Goal: Task Accomplishment & Management: Use online tool/utility

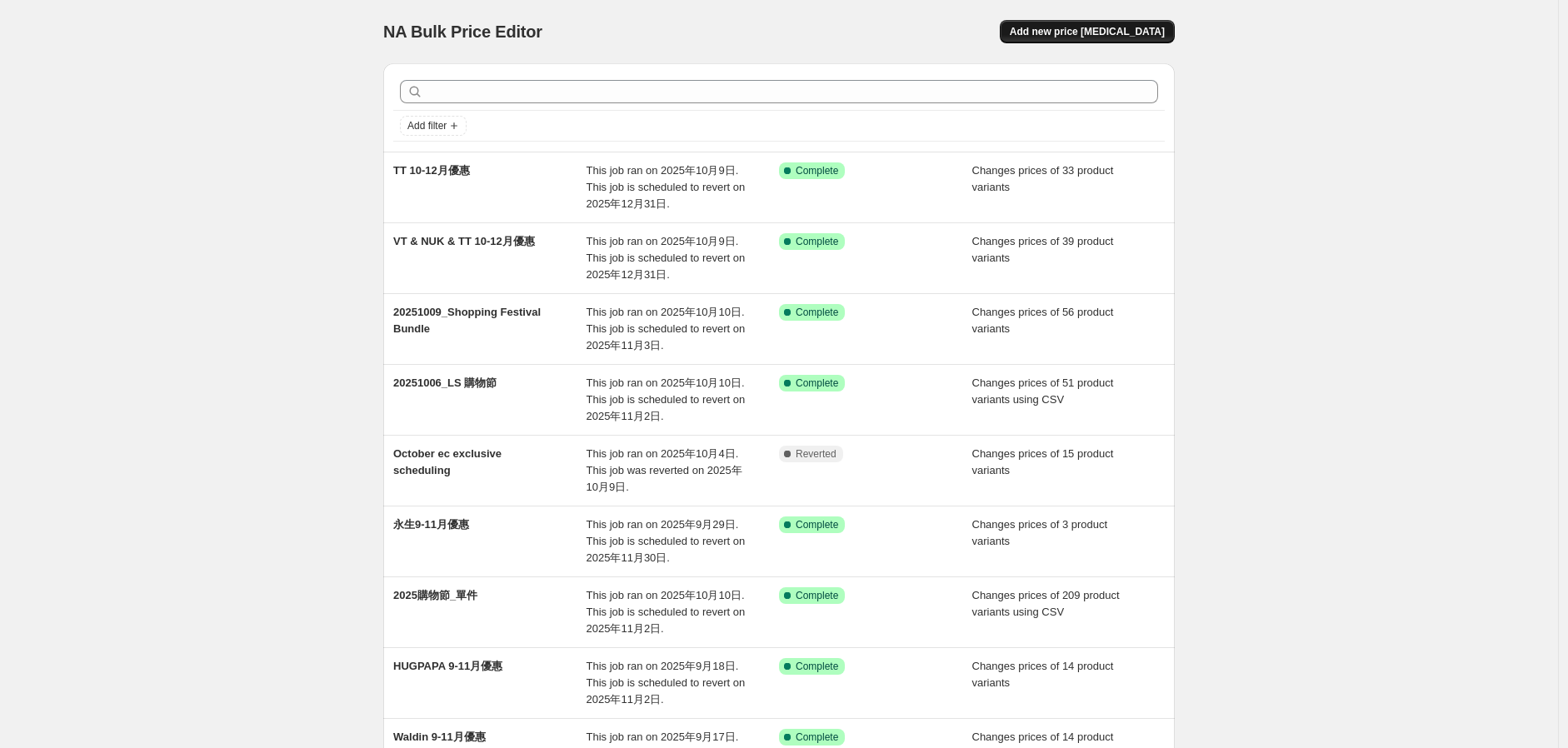
click at [1129, 38] on button "Add new price [MEDICAL_DATA]" at bounding box center [1086, 32] width 175 height 24
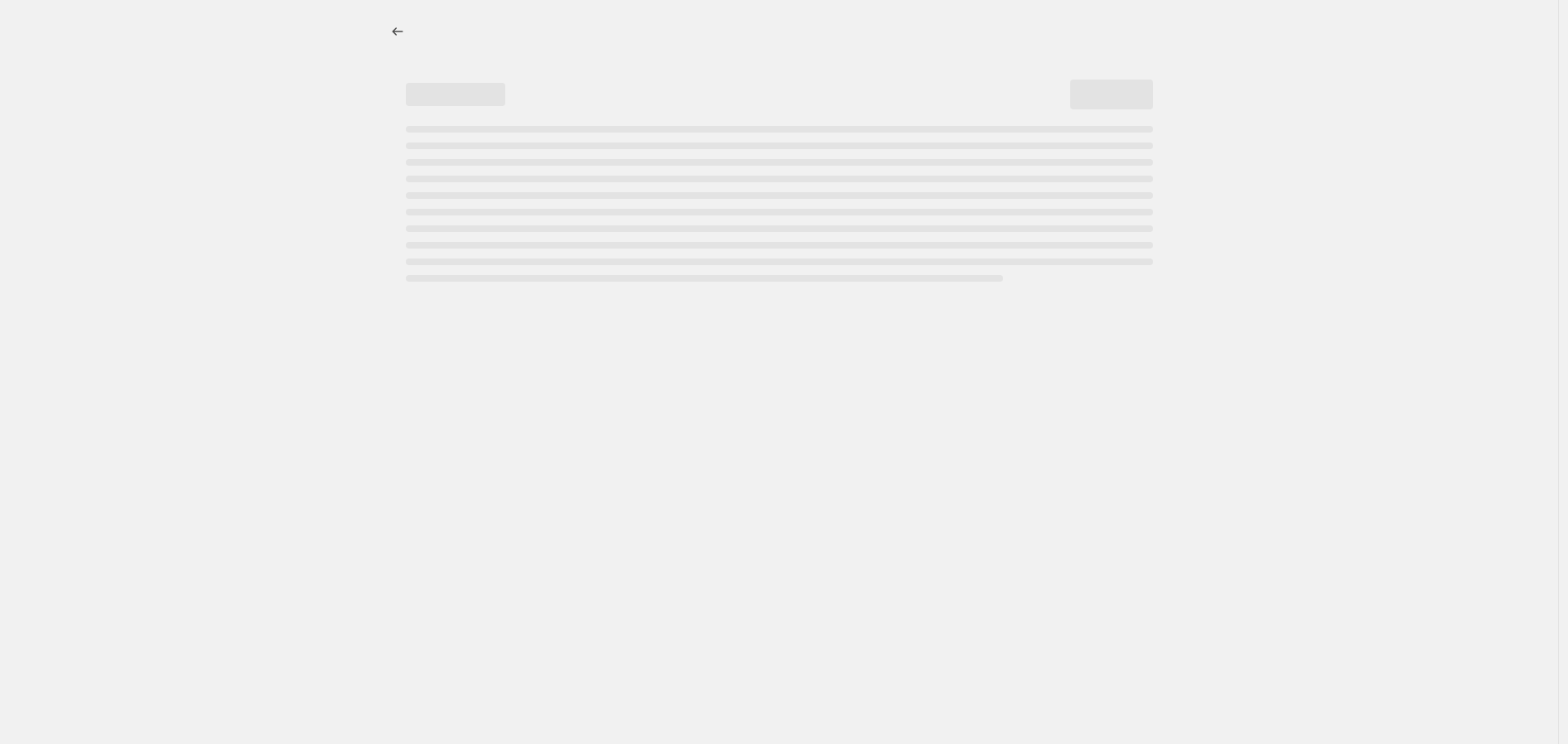
select select "percentage"
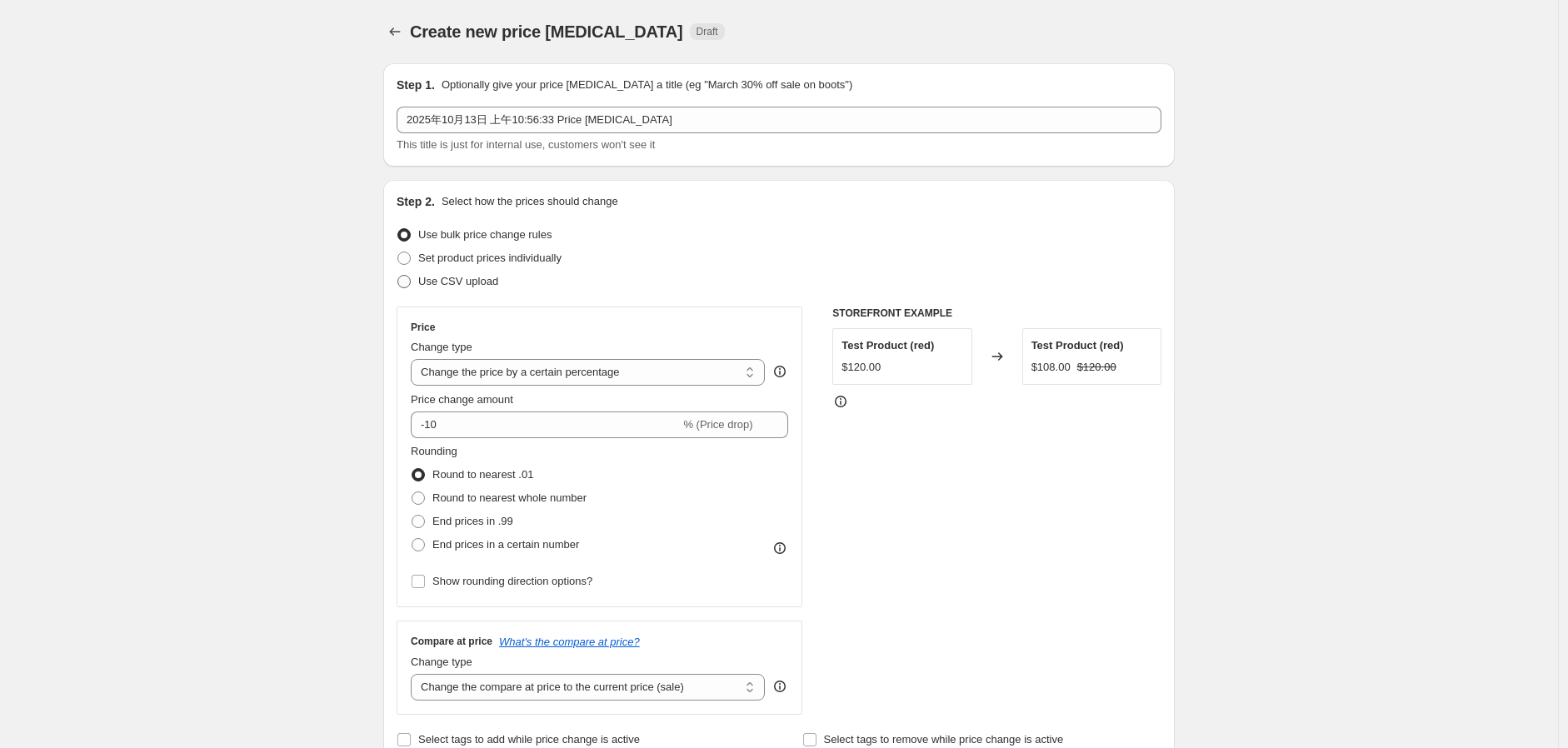
click at [462, 279] on span "Use CSV upload" at bounding box center [457, 282] width 80 height 13
click at [399, 276] on input "Use CSV upload" at bounding box center [398, 275] width 1 height 1
radio input "true"
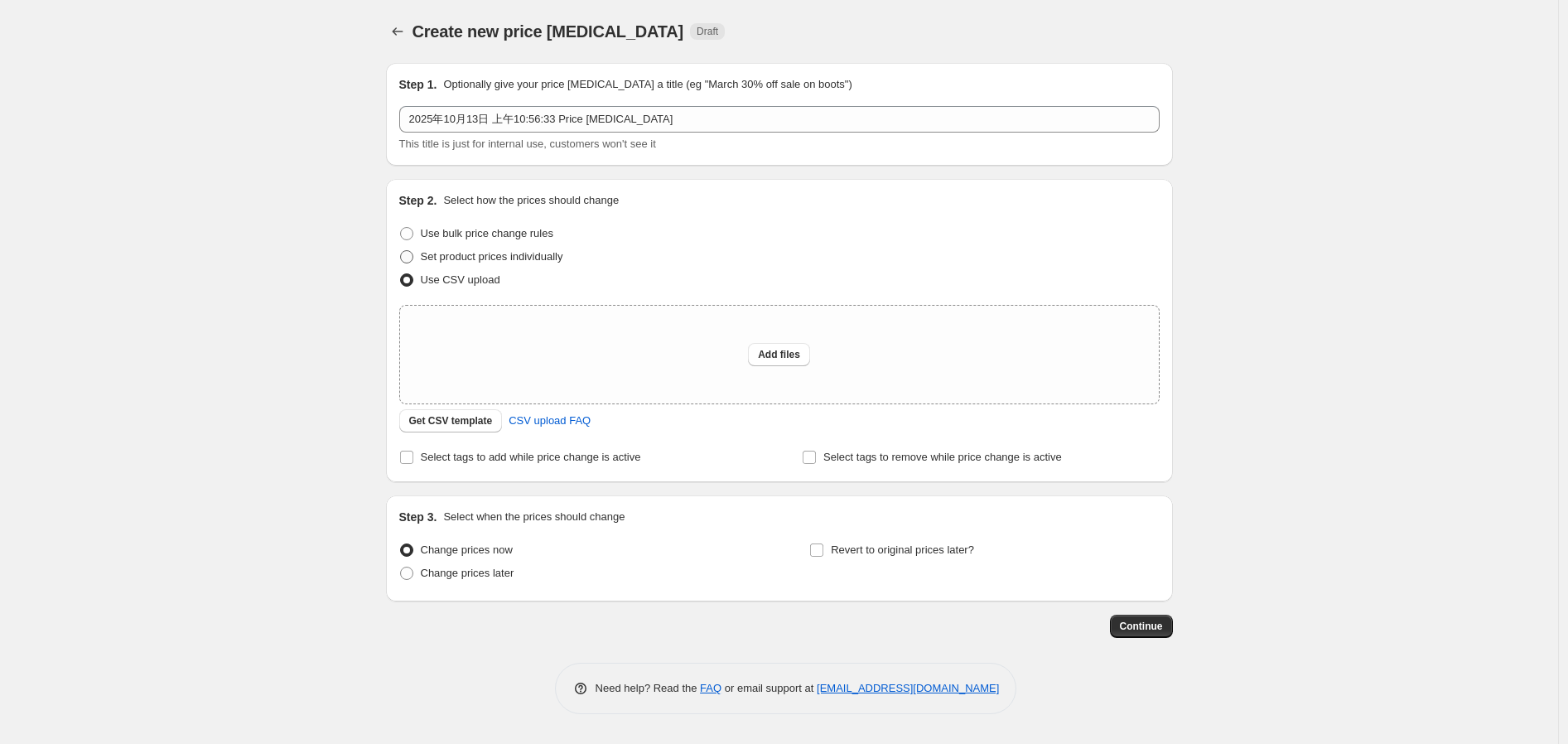
click at [476, 266] on label "Set product prices individually" at bounding box center [481, 257] width 164 height 24
click at [401, 251] on input "Set product prices individually" at bounding box center [400, 250] width 1 height 1
radio input "true"
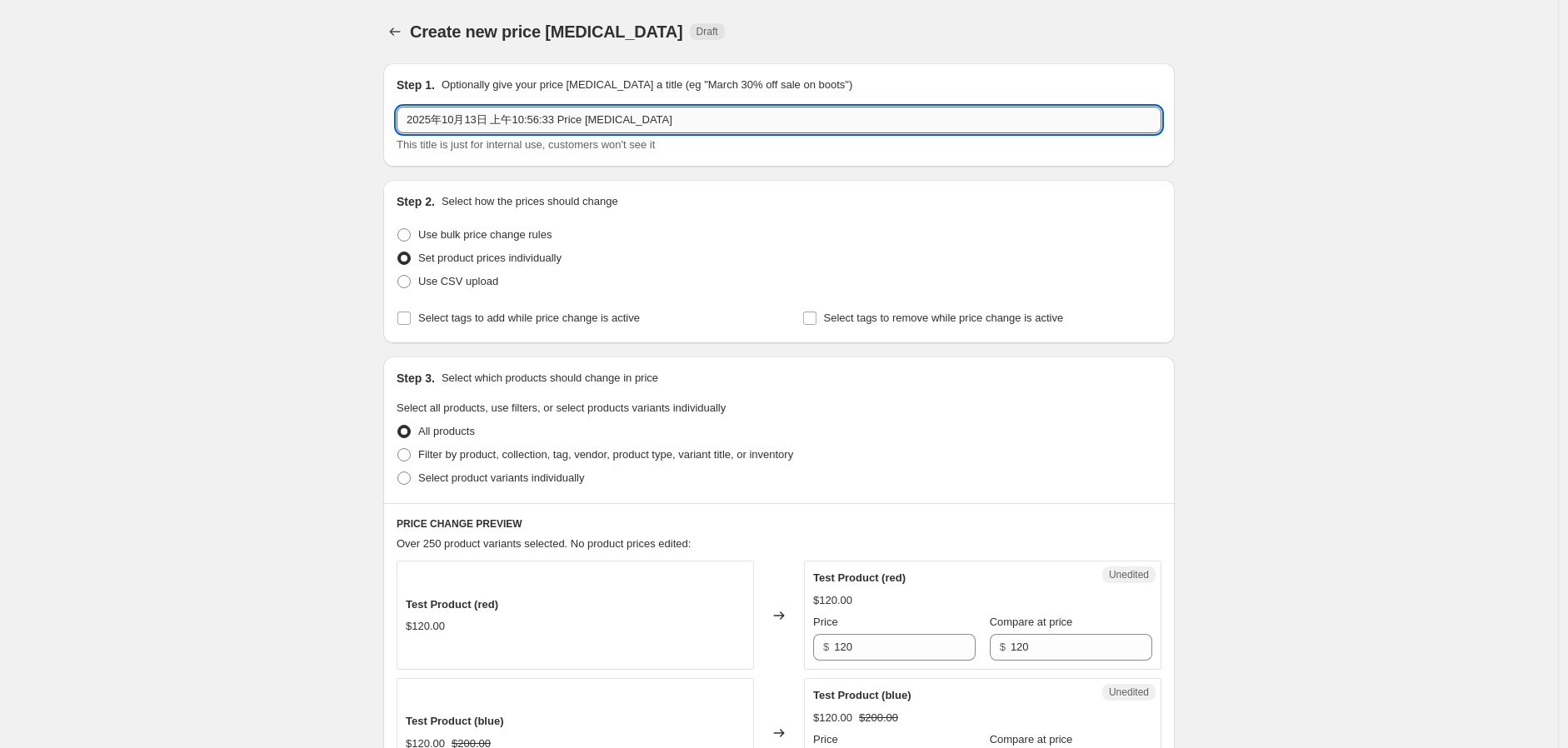
click at [584, 123] on input "2025年10月13日 上午10:56:33 Price [MEDICAL_DATA]" at bounding box center [779, 120] width 764 height 27
type input "20251013_EC exclusive bundle"
drag, startPoint x: 469, startPoint y: 319, endPoint x: 495, endPoint y: 326, distance: 26.9
click at [470, 319] on span "Select tags to add while price change is active" at bounding box center [528, 318] width 221 height 13
click at [411, 319] on input "Select tags to add while price change is active" at bounding box center [404, 318] width 14 height 14
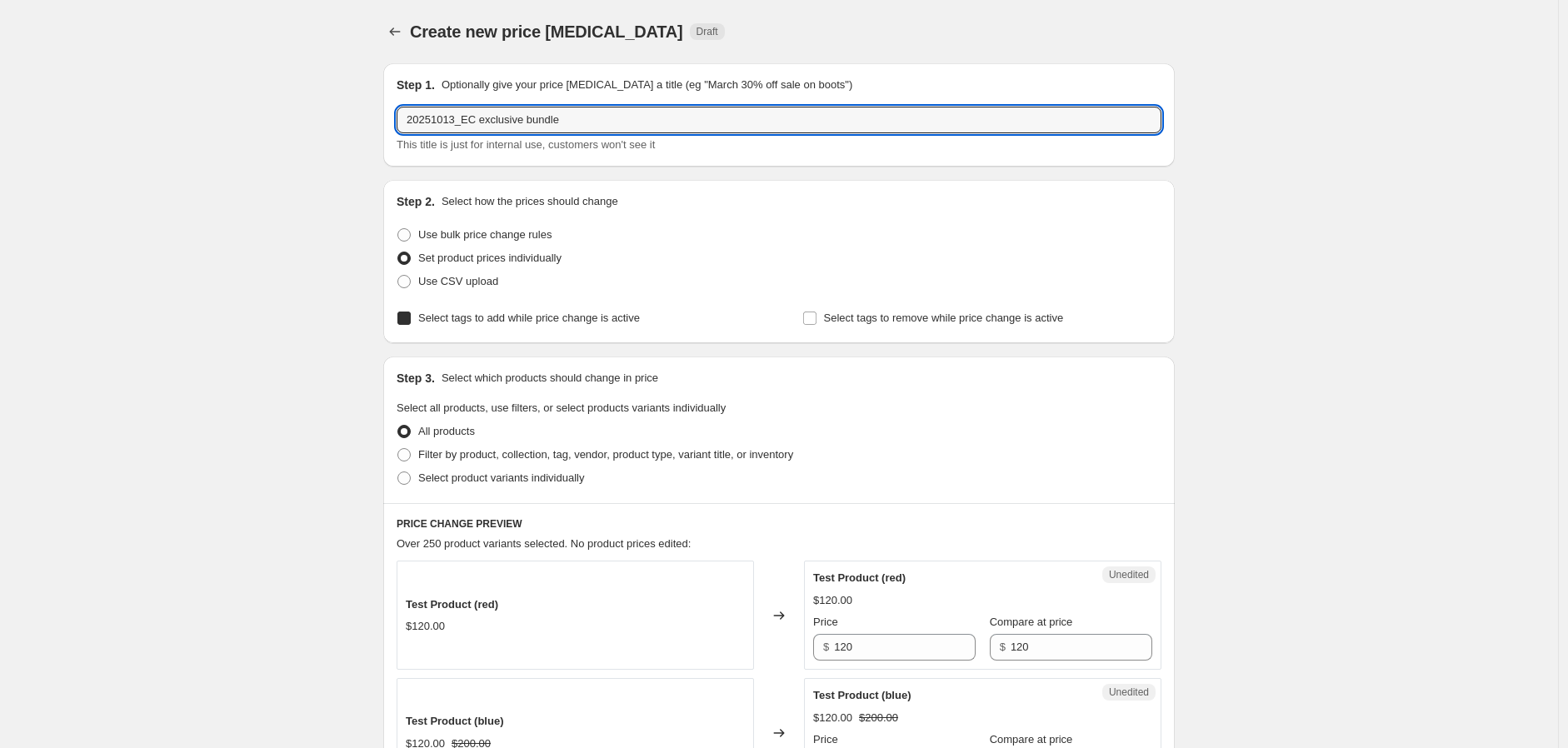
checkbox input "true"
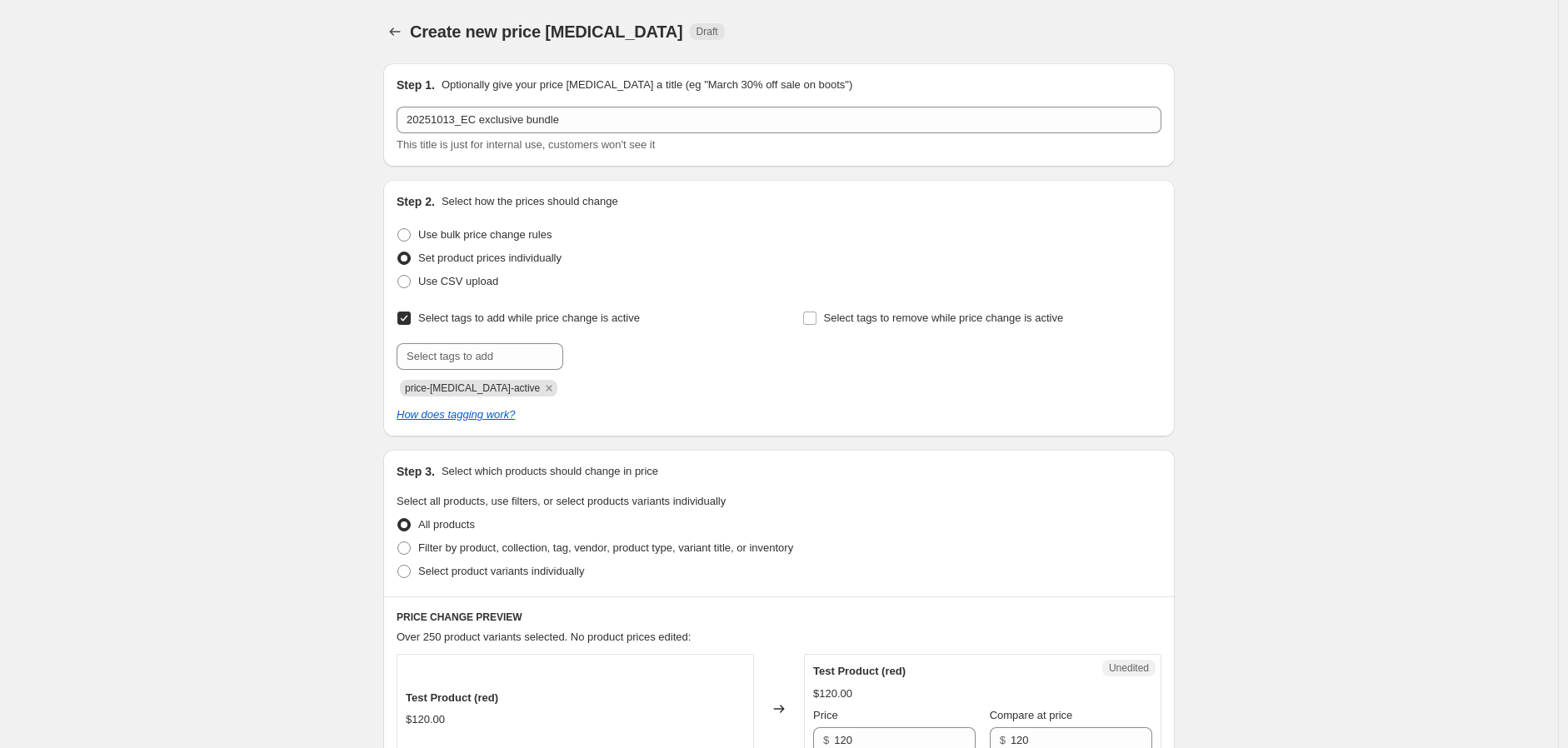
drag, startPoint x: 525, startPoint y: 386, endPoint x: 522, endPoint y: 378, distance: 8.5
click at [541, 386] on icon "Remove price-change-job-active" at bounding box center [549, 388] width 15 height 15
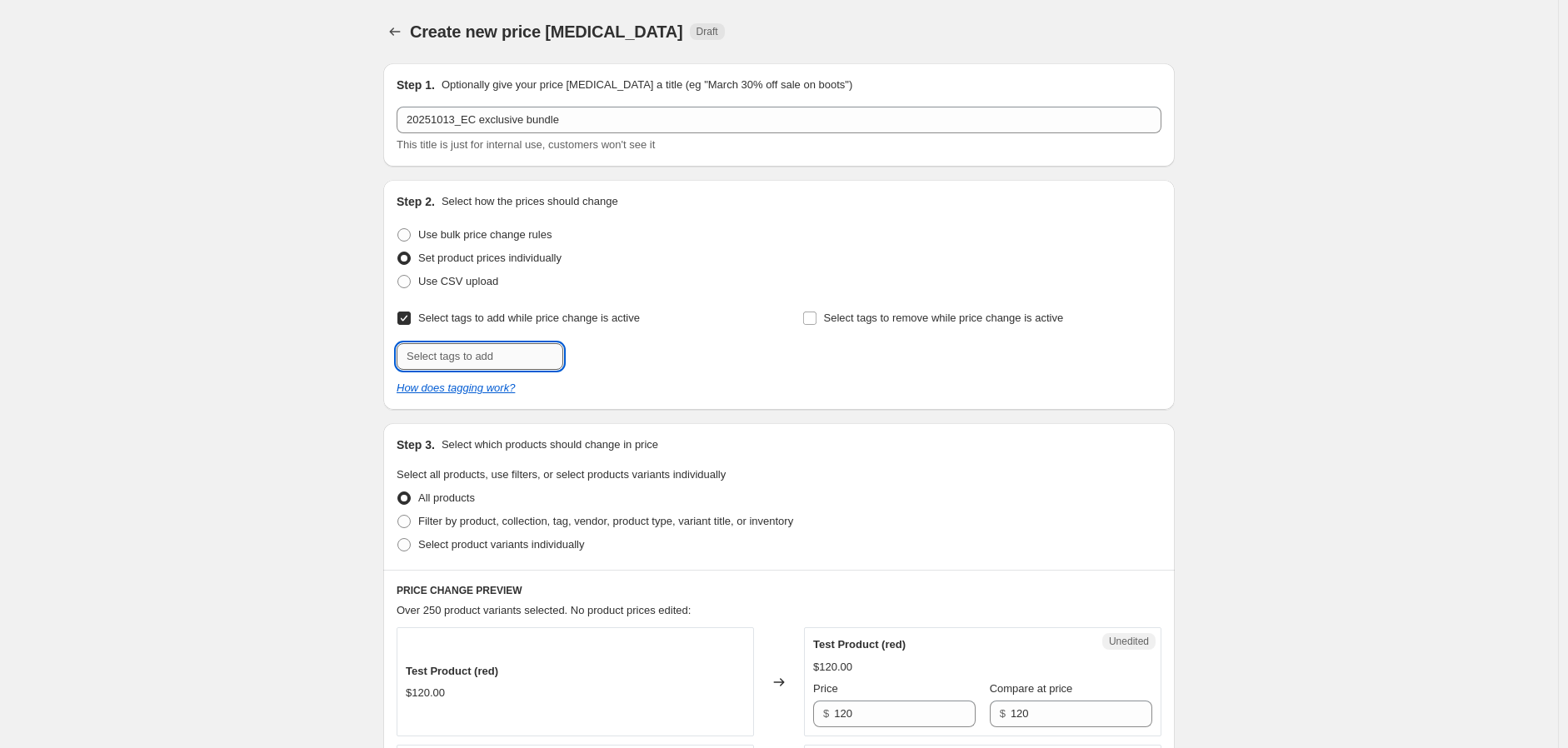
click at [513, 351] on input "text" at bounding box center [480, 356] width 166 height 27
type input "2025購物節"
click at [636, 349] on span "2025購物節" at bounding box center [625, 355] width 52 height 12
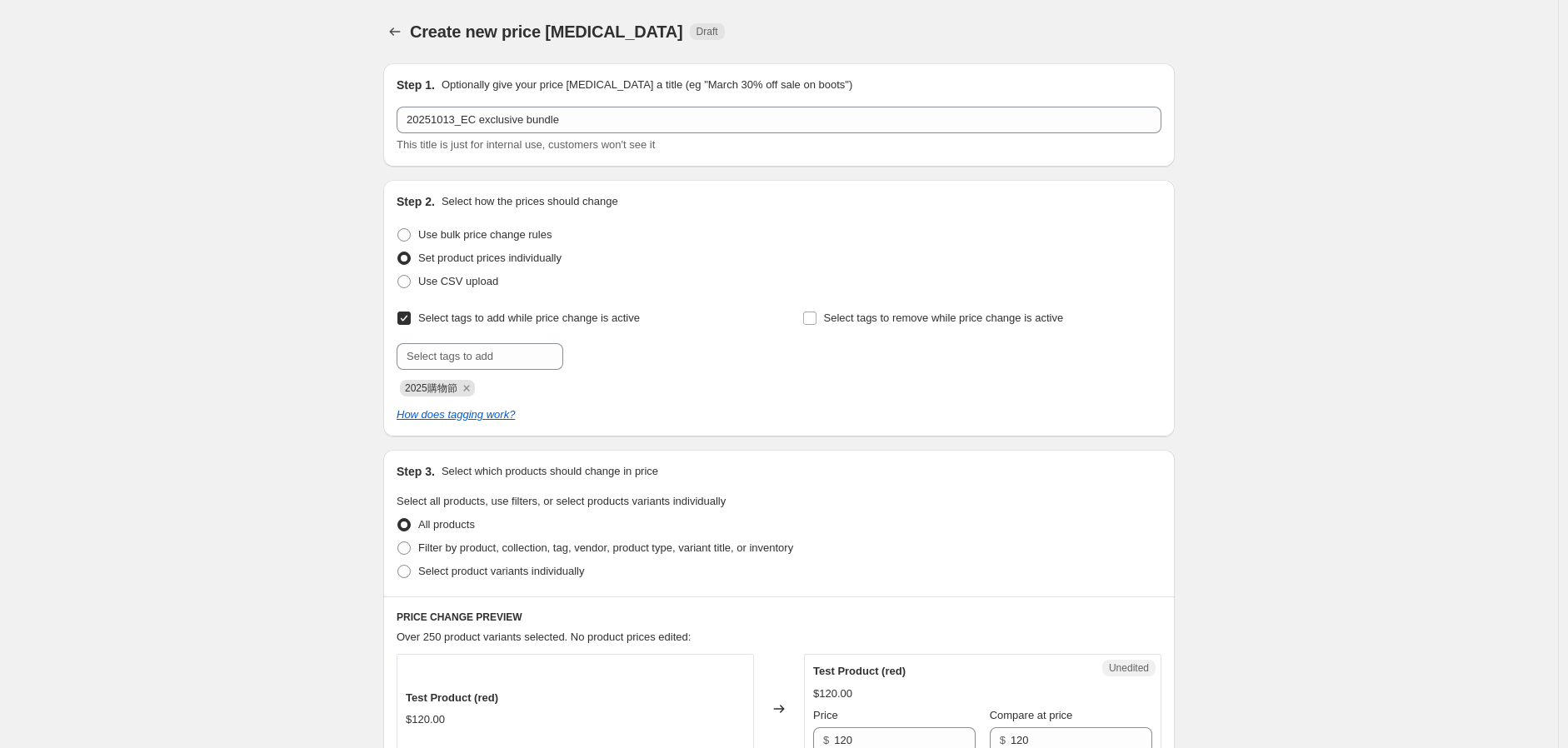
drag, startPoint x: 295, startPoint y: 454, endPoint x: 342, endPoint y: 472, distance: 50.3
click at [514, 574] on span "Select product variants individually" at bounding box center [500, 572] width 165 height 13
click at [399, 566] on input "Select product variants individually" at bounding box center [398, 565] width 1 height 1
radio input "true"
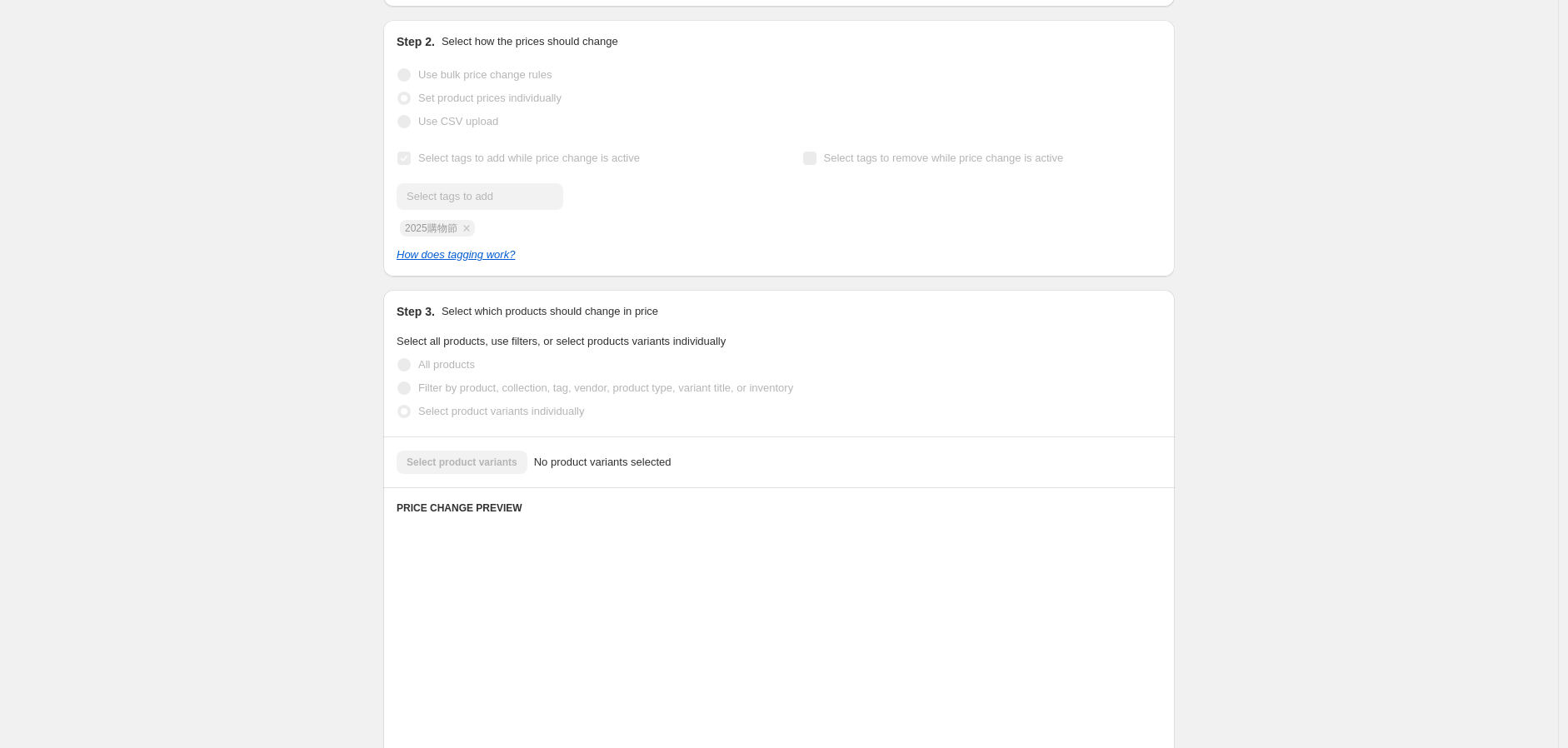
scroll to position [219, 0]
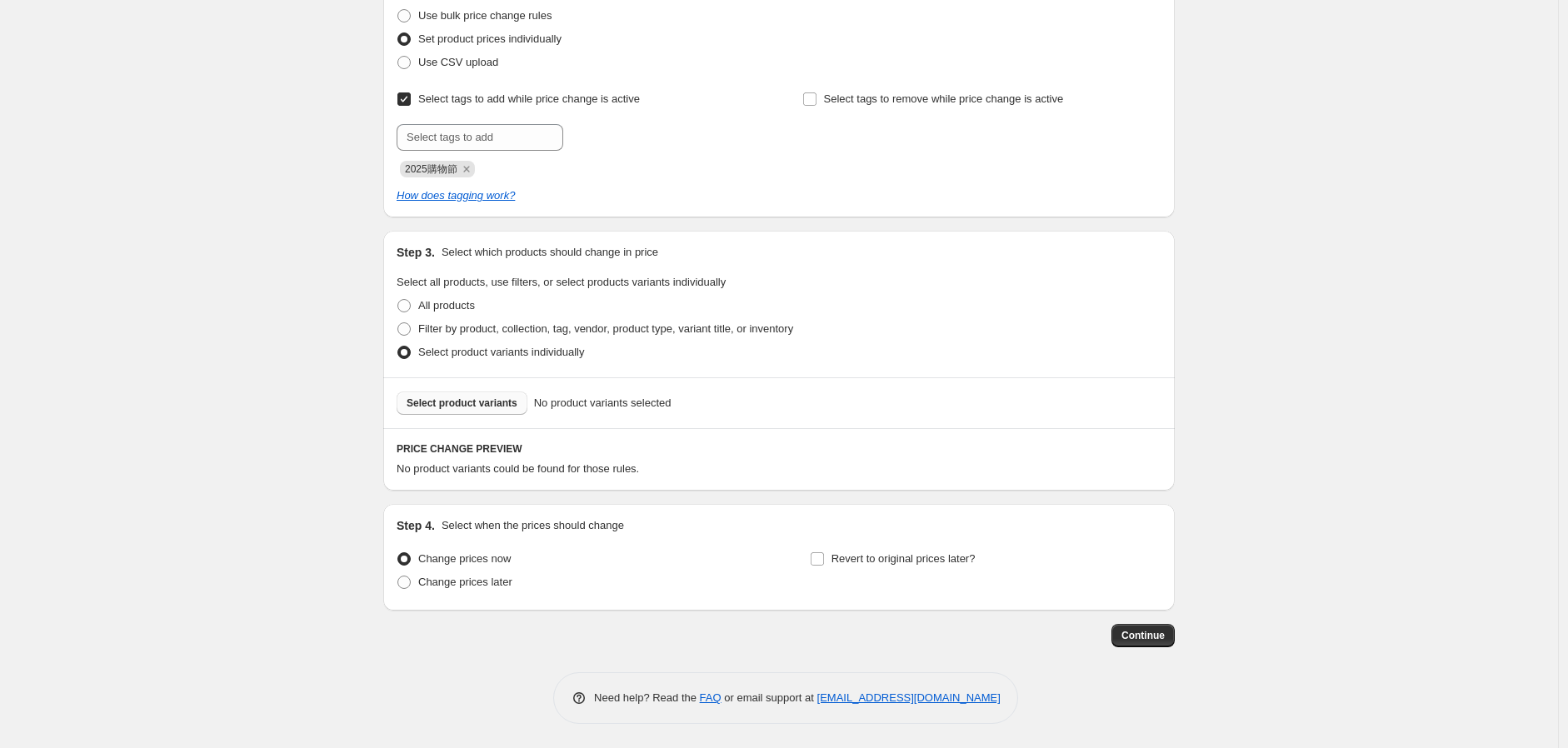
click at [477, 393] on button "Select product variants" at bounding box center [462, 403] width 131 height 24
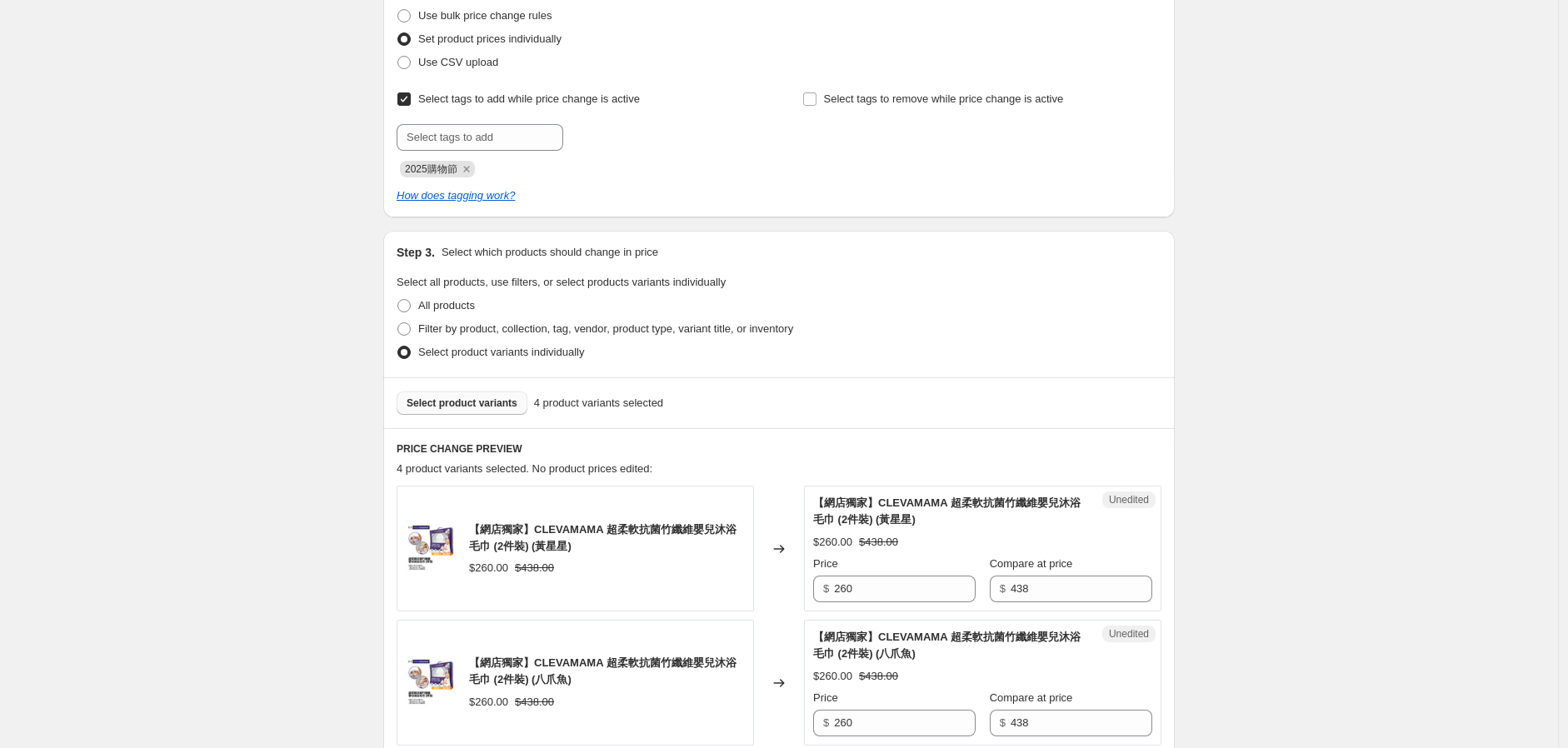
click at [488, 407] on span "Select product variants" at bounding box center [462, 403] width 111 height 14
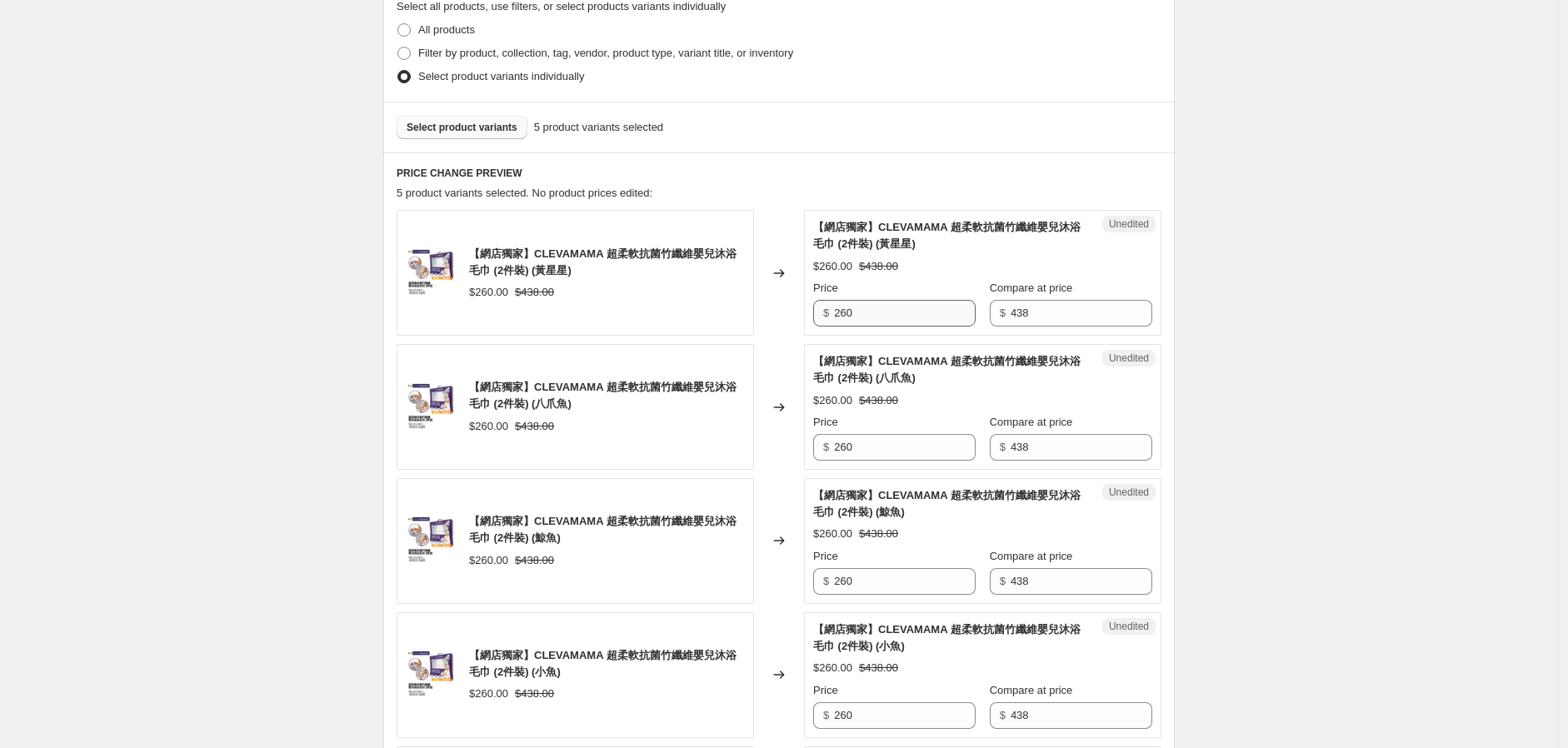
scroll to position [497, 0]
drag, startPoint x: 891, startPoint y: 310, endPoint x: 773, endPoint y: 309, distance: 118.0
click at [778, 308] on div "【網店獨家】CLEVAMAMA 超柔軟抗菌竹纖維嬰兒沐浴毛巾 (2件裝) (黃星星) $260.00 $438.00 Changed to Unedited …" at bounding box center [779, 272] width 764 height 126
type input "219"
drag, startPoint x: 875, startPoint y: 444, endPoint x: 698, endPoint y: 460, distance: 177.7
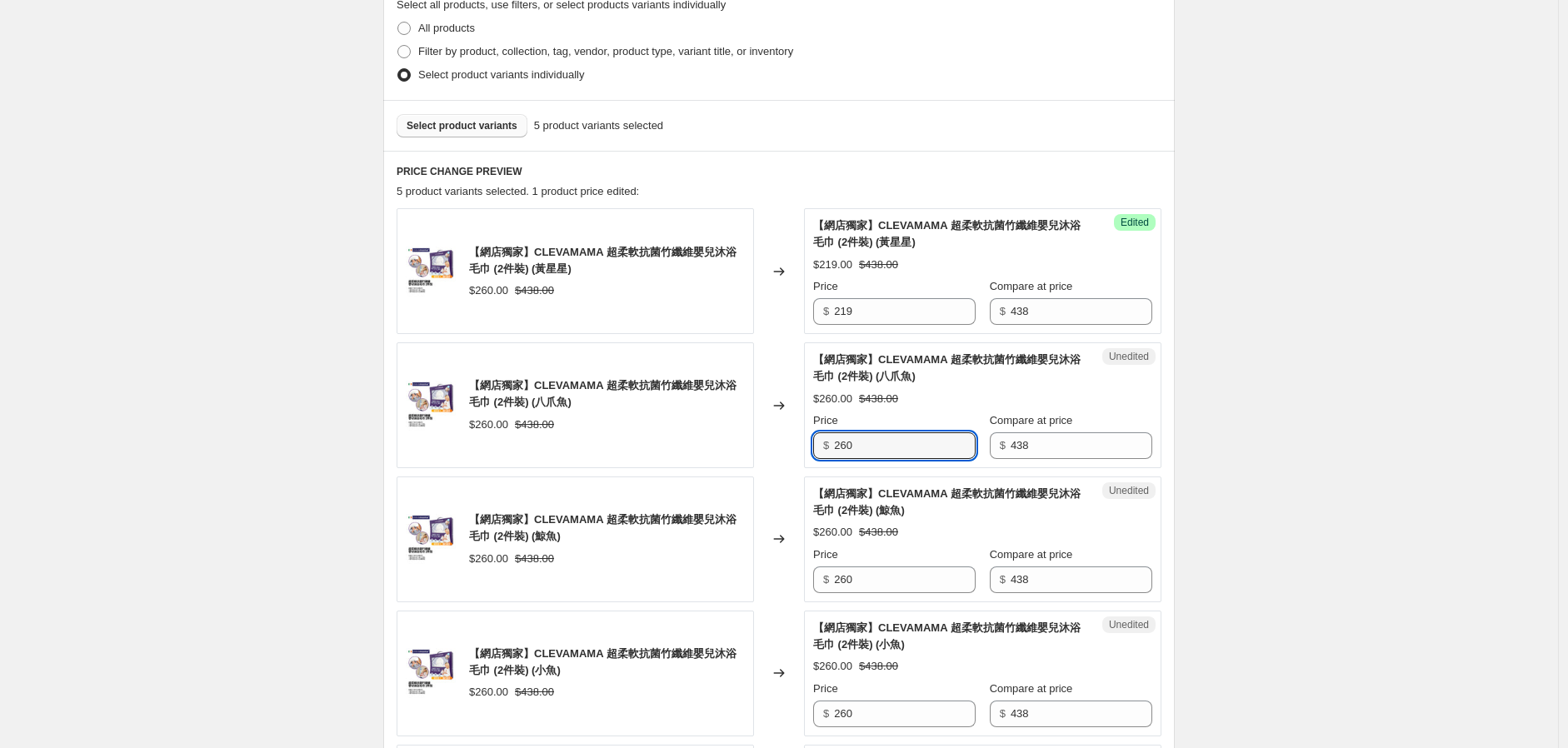
click at [697, 464] on div "【網店獨家】CLEVAMAMA 超柔軟抗菌竹纖維嬰兒沐浴毛巾 (2件裝) (八爪魚) $260.00 $438.00 Changed to Unedited …" at bounding box center [779, 405] width 764 height 126
type input "219"
drag, startPoint x: 883, startPoint y: 575, endPoint x: 820, endPoint y: 588, distance: 64.3
click at [820, 588] on div "$ 260" at bounding box center [894, 580] width 163 height 27
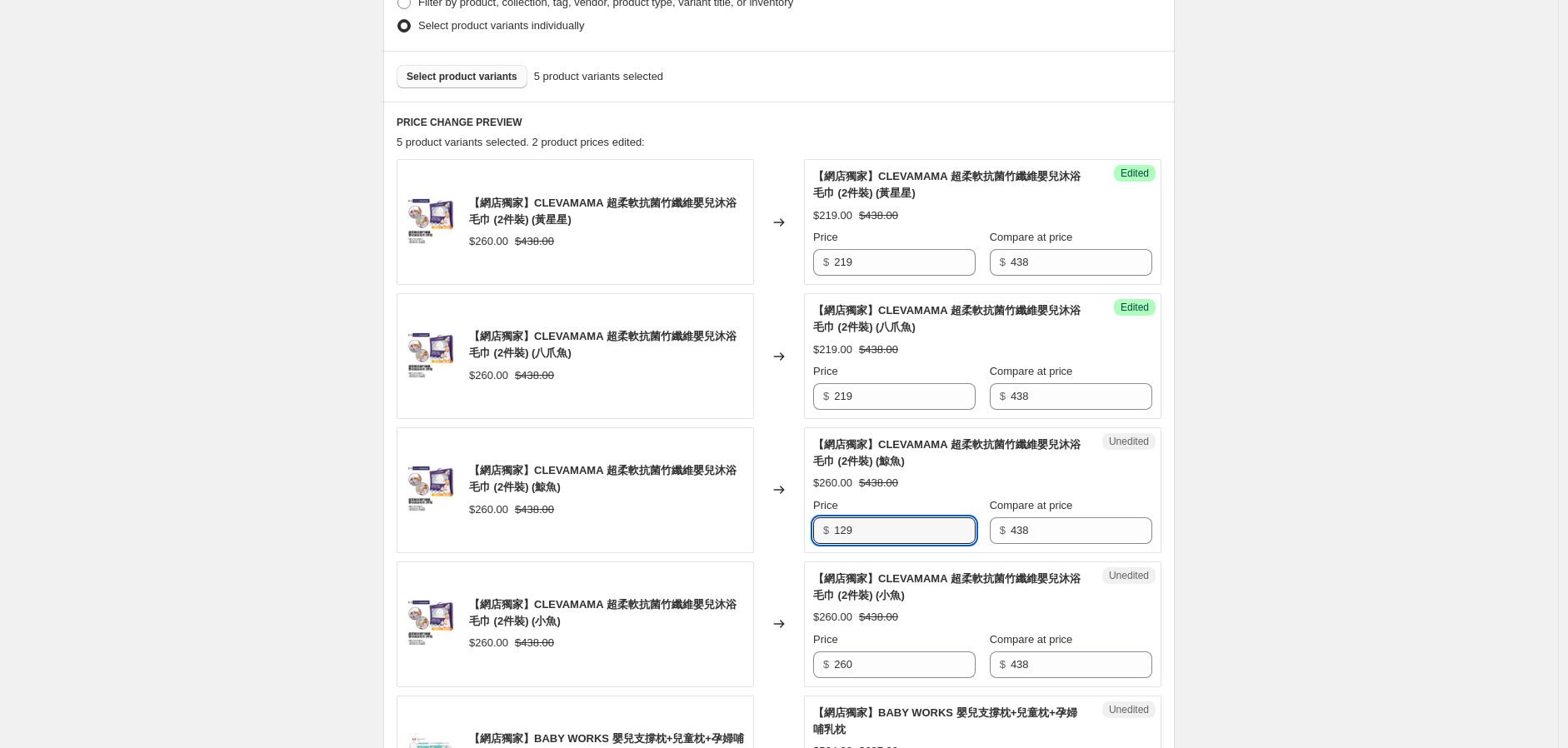
scroll to position [589, 0]
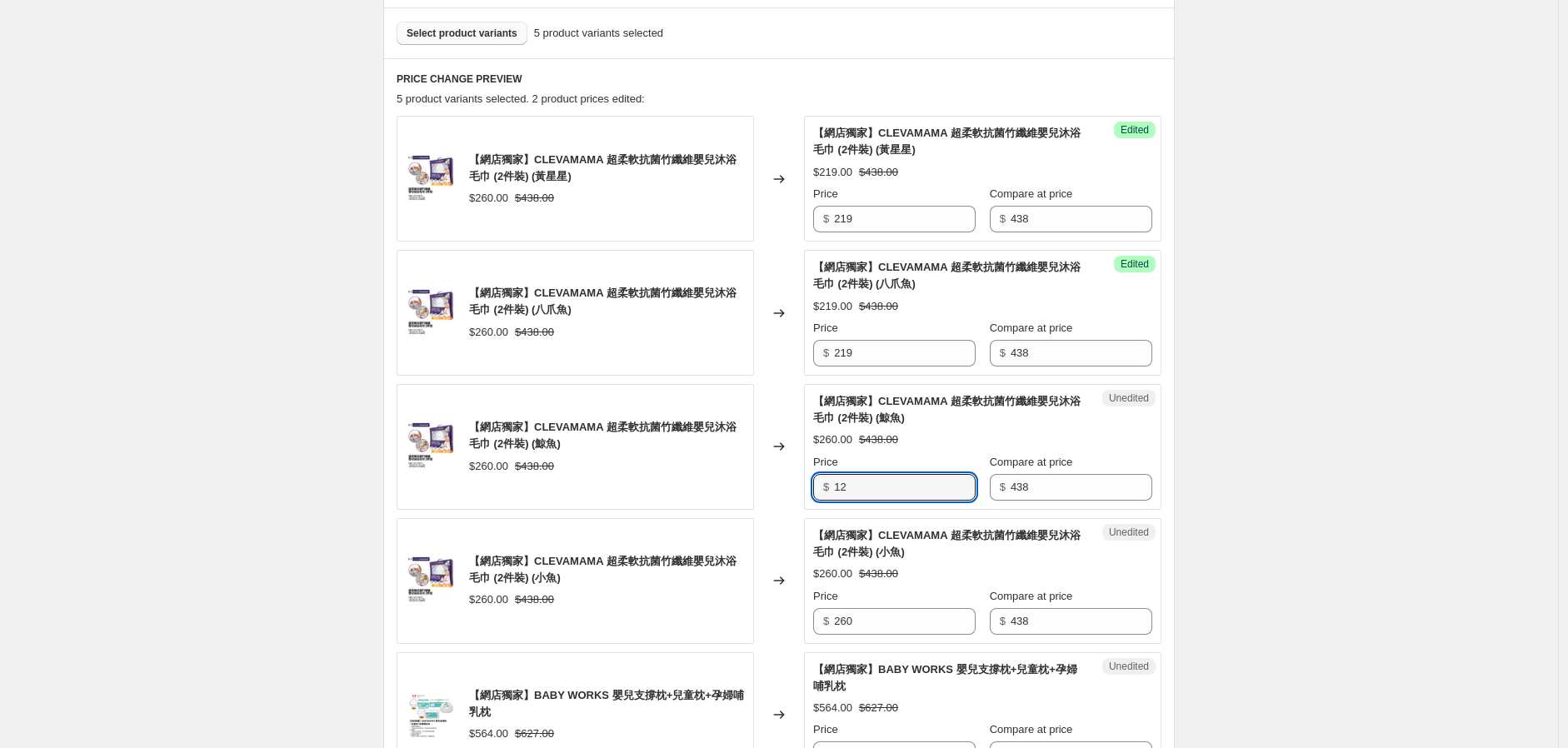
type input "1"
type input "219"
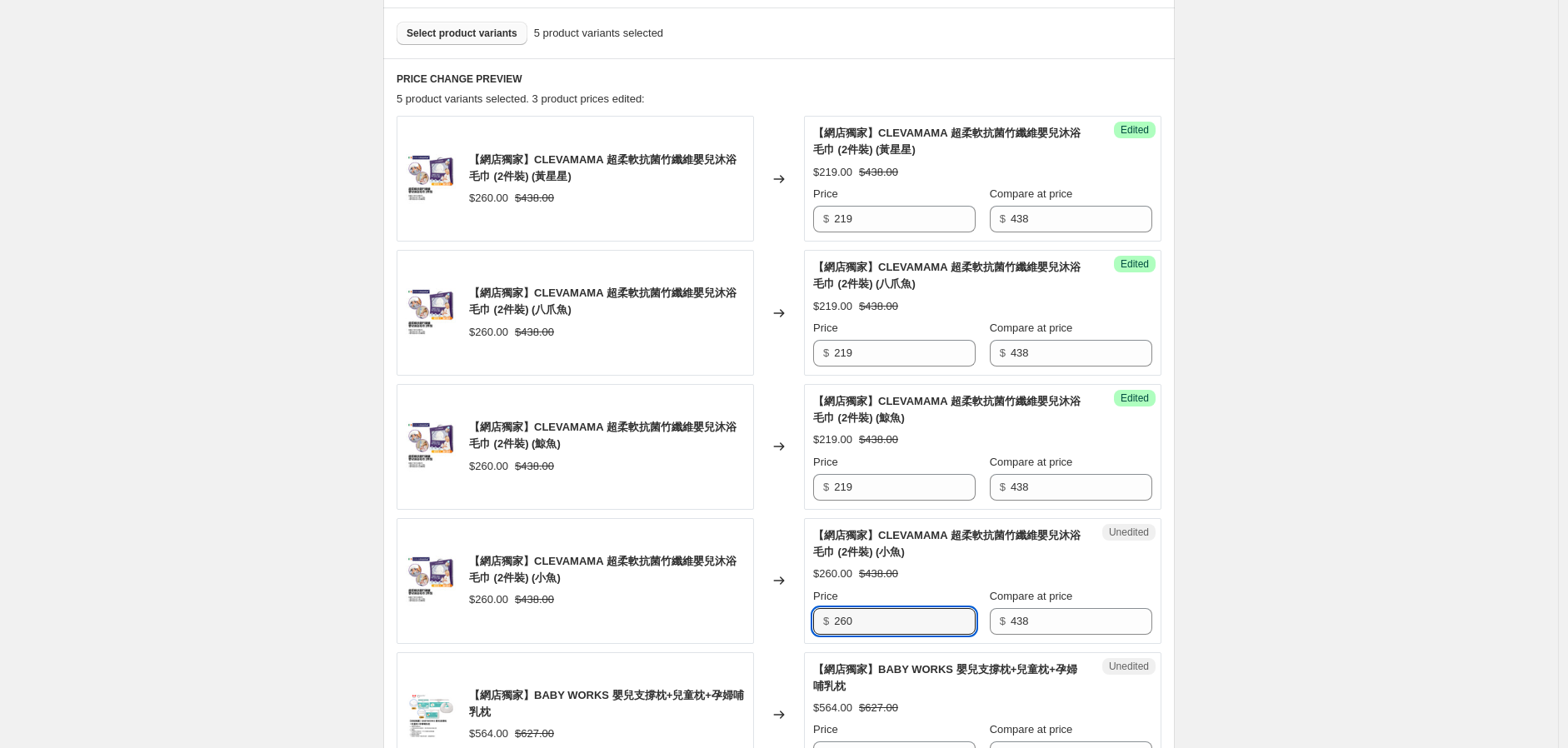
drag, startPoint x: 873, startPoint y: 619, endPoint x: 801, endPoint y: 633, distance: 73.3
click at [801, 632] on div "【網店獨家】CLEVAMAMA 超柔軟抗菌竹纖維嬰兒沐浴毛巾 (2件裝) (小魚) $260.00 $438.00 Changed to Unedited 【…" at bounding box center [779, 582] width 764 height 126
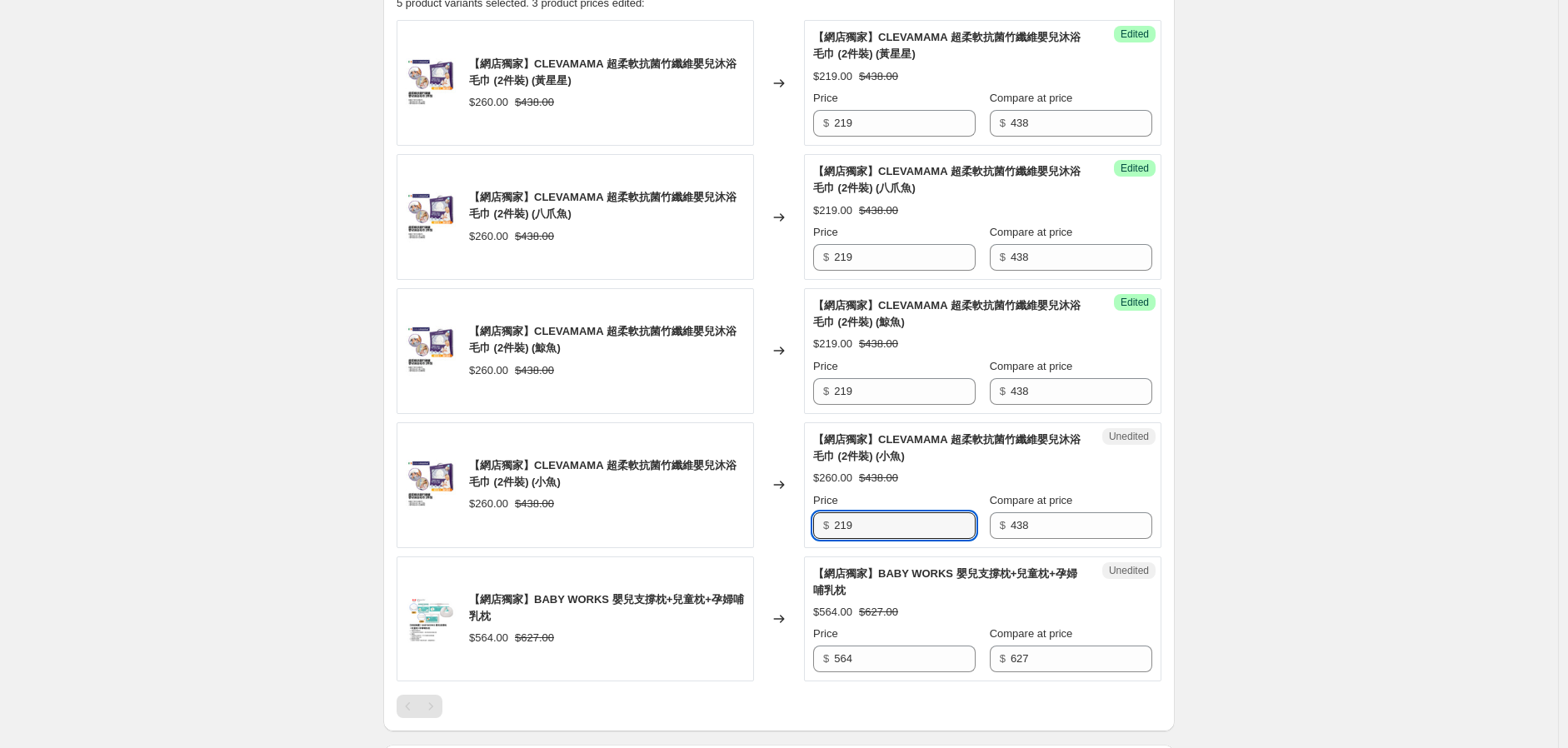
scroll to position [867, 0]
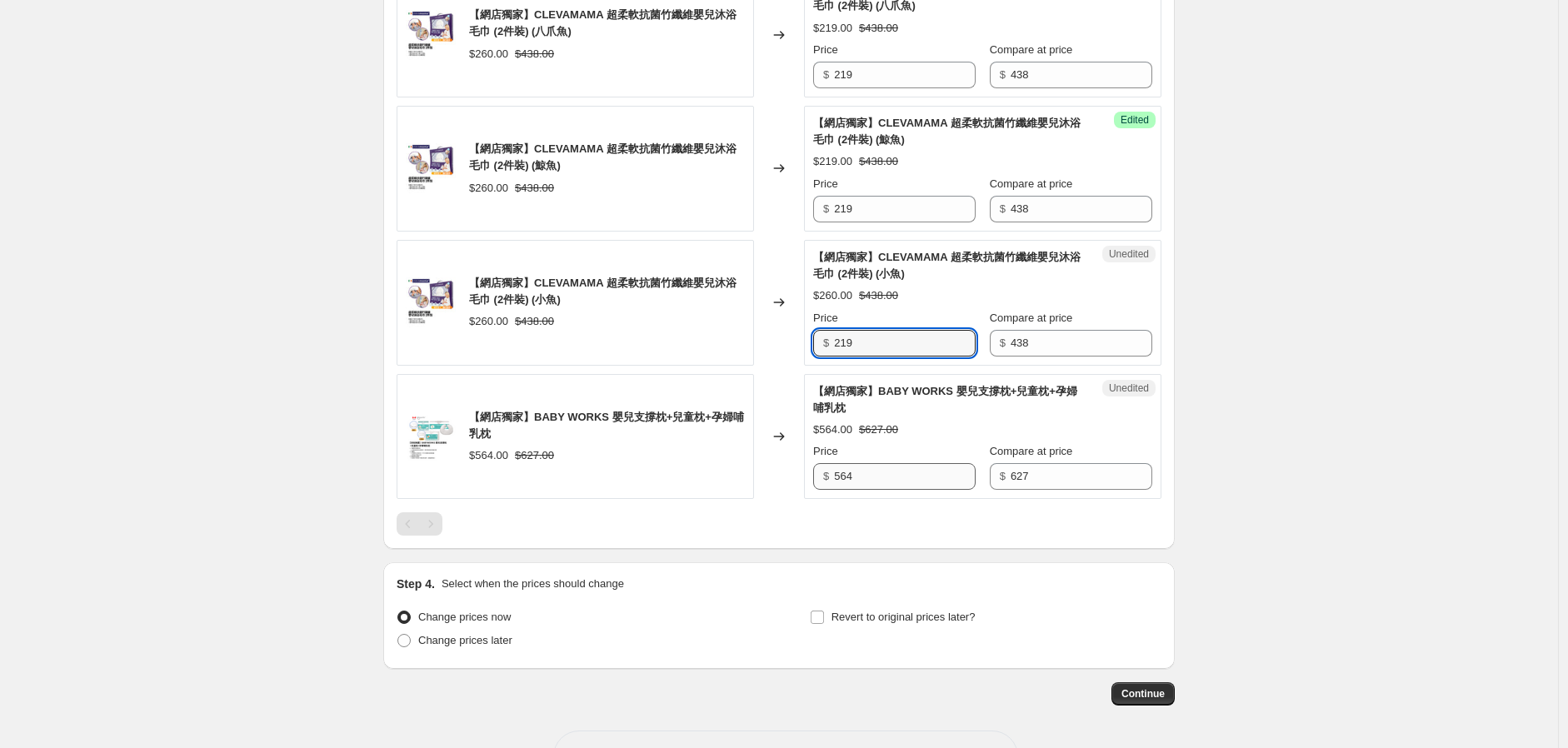
type input "219"
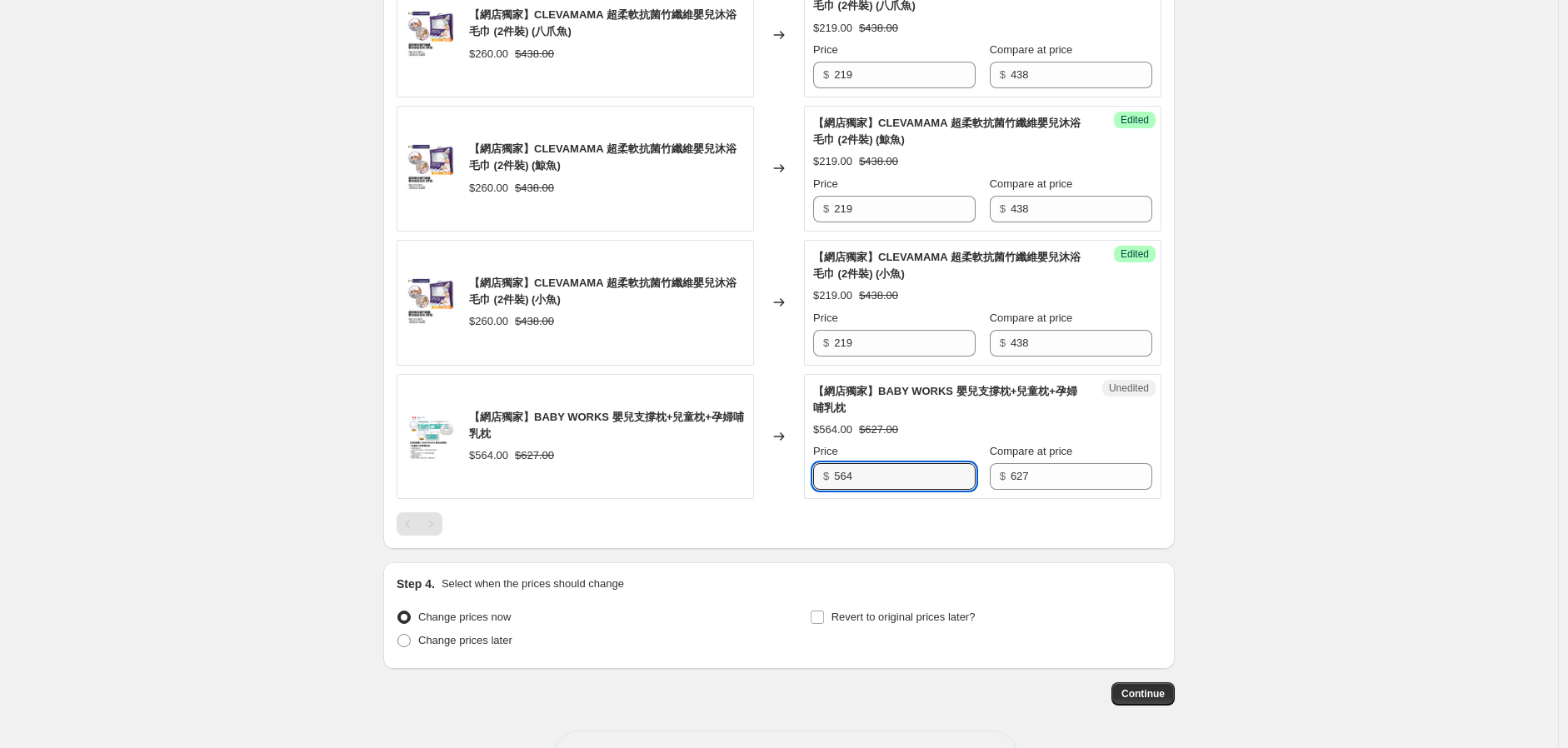
drag, startPoint x: 868, startPoint y: 474, endPoint x: 771, endPoint y: 474, distance: 97.0
click at [772, 471] on div "【網店獨家】BABY WORKS 嬰兒支撐枕+兒童枕+孕婦哺乳枕 $564.00 $627.00 Changed to Unedited 【網店獨家】BABY…" at bounding box center [779, 437] width 764 height 126
type input "407"
click at [436, 517] on div "Pagination" at bounding box center [431, 524] width 24 height 24
click at [895, 618] on span "Revert to original prices later?" at bounding box center [903, 617] width 144 height 13
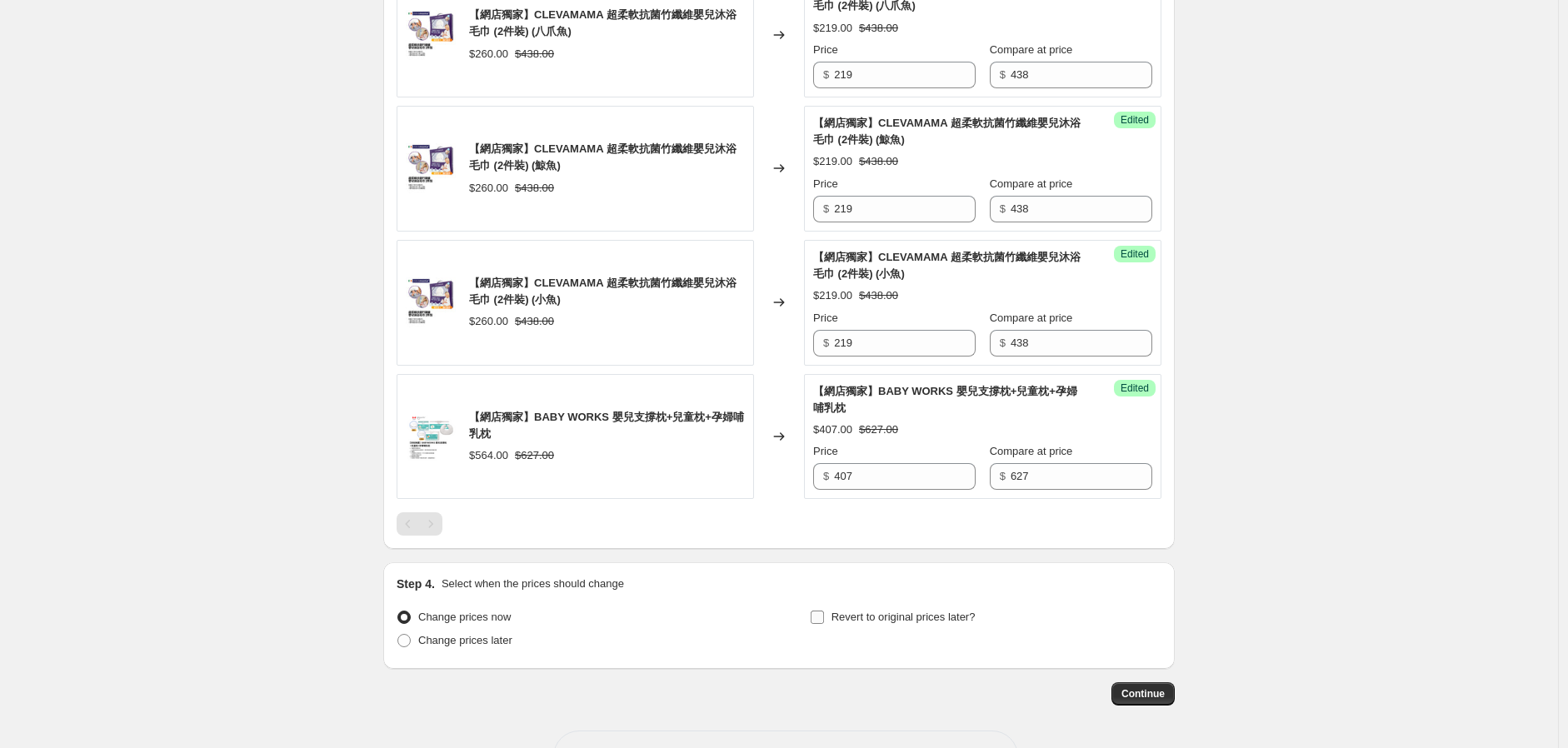
click at [824, 618] on input "Revert to original prices later?" at bounding box center [816, 617] width 14 height 14
checkbox input "true"
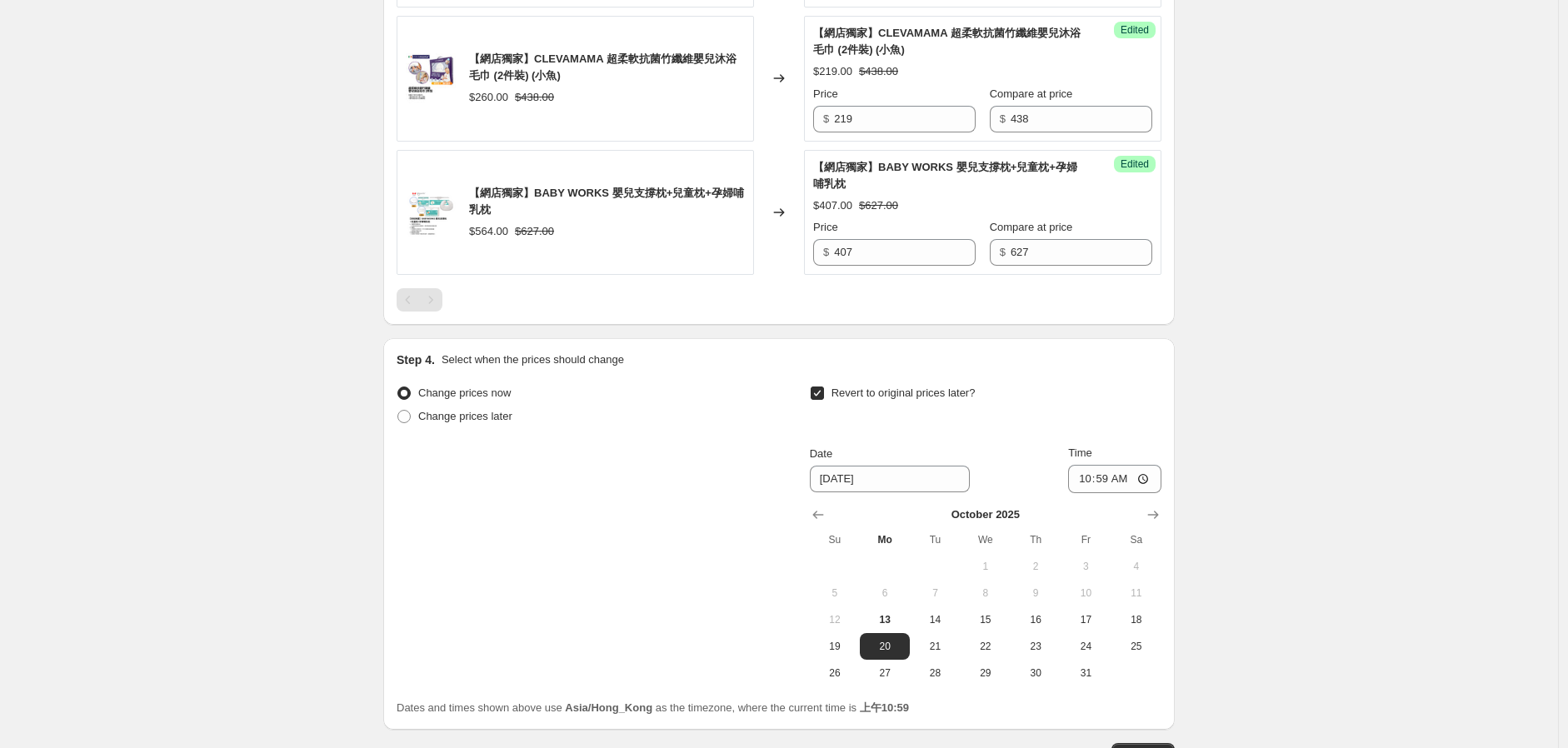
scroll to position [1212, 0]
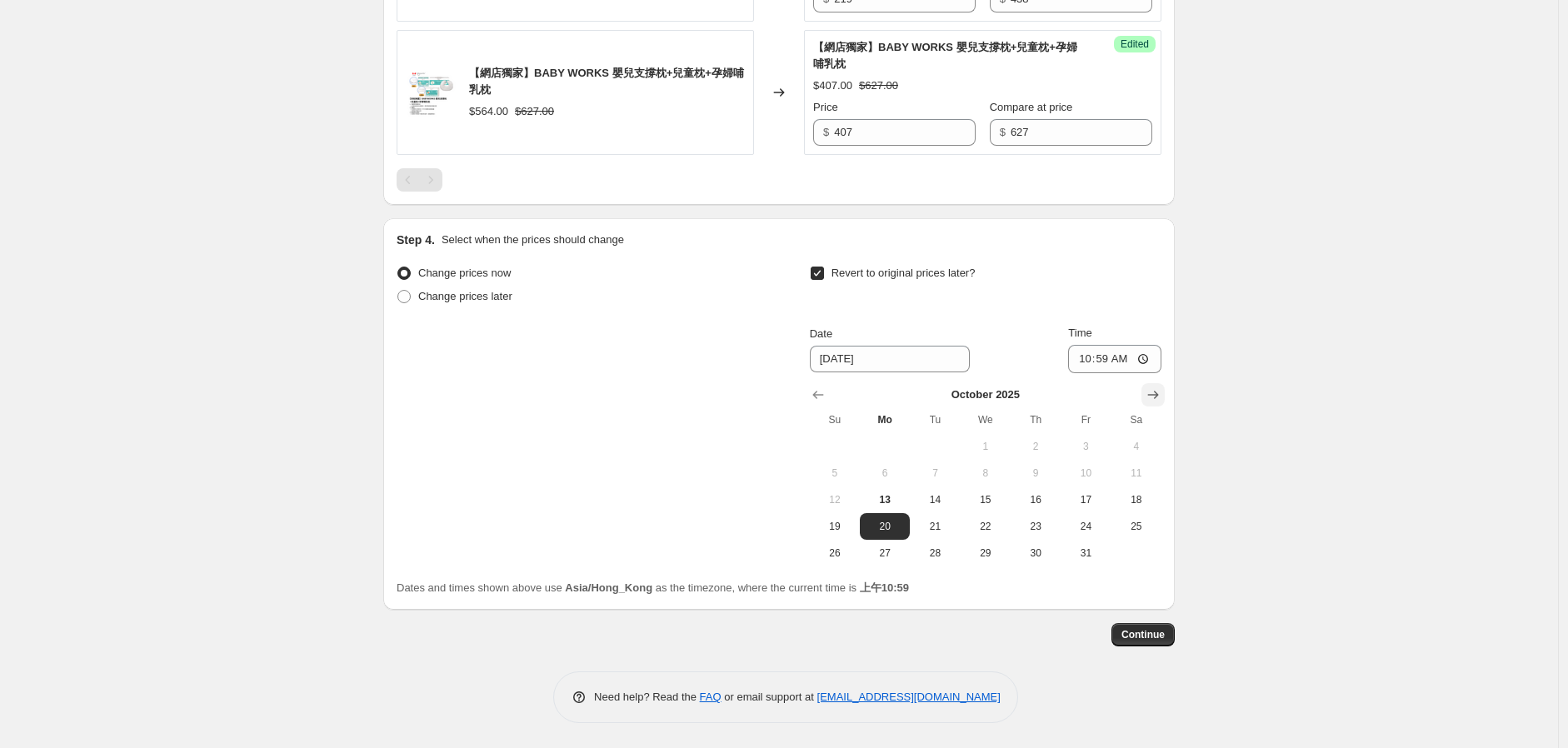
click at [1156, 392] on icon "Show next month, November 2025" at bounding box center [1153, 395] width 16 height 16
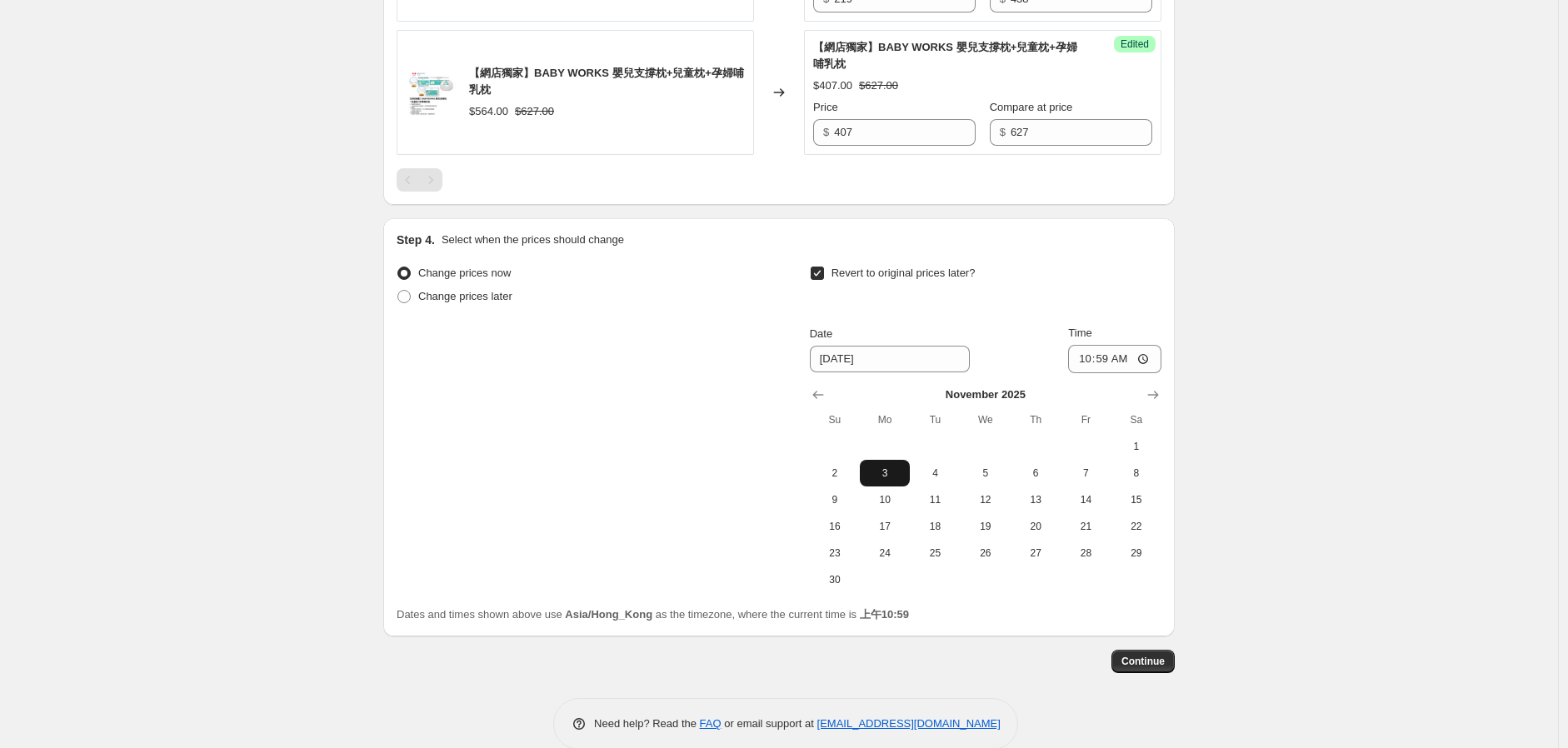
click at [877, 479] on span "3" at bounding box center [885, 473] width 37 height 14
type input "[DATE]"
click at [1113, 358] on input "10:59" at bounding box center [1115, 358] width 93 height 28
type input "00:00"
click at [1154, 662] on span "Continue" at bounding box center [1142, 661] width 43 height 14
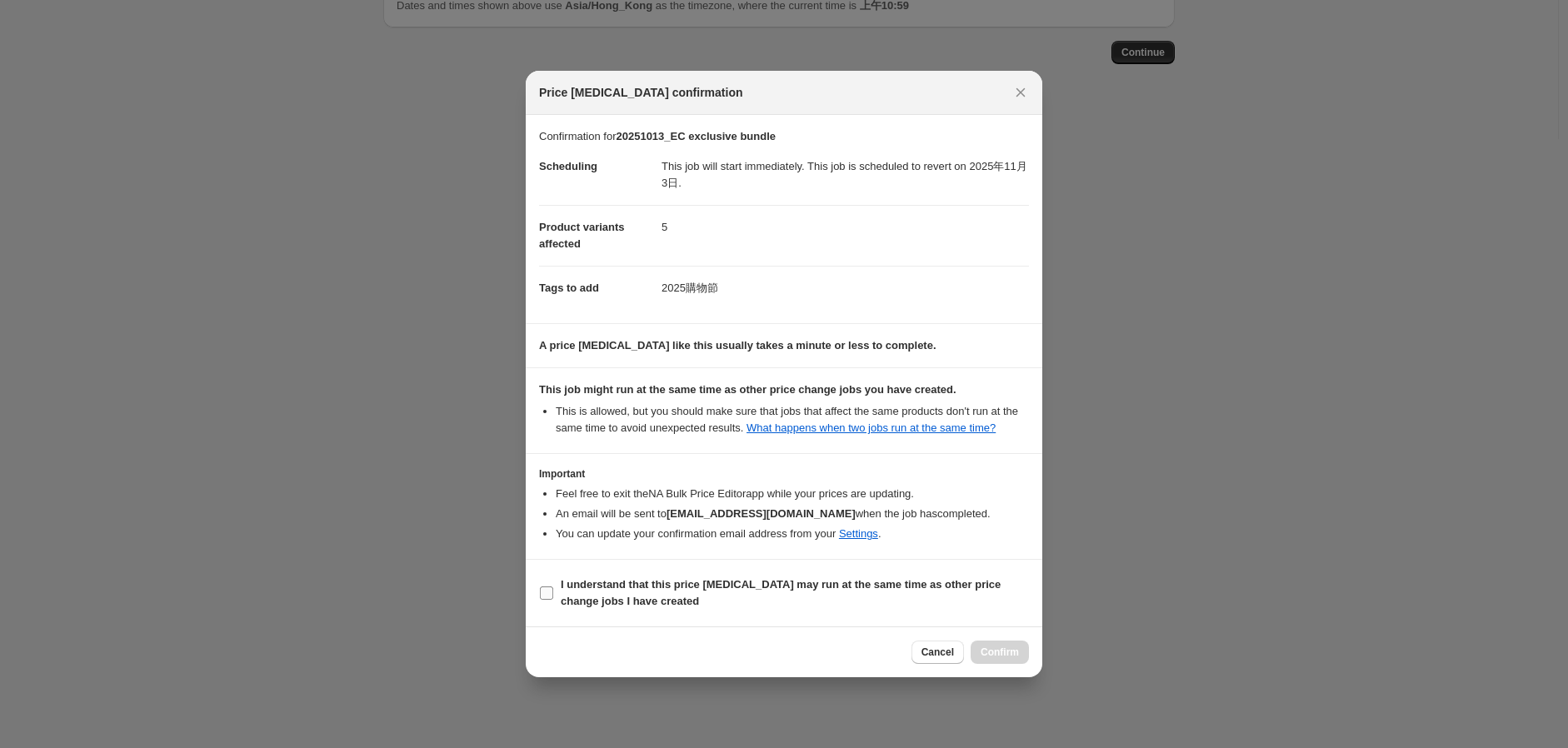
click at [572, 599] on b "I understand that this price [MEDICAL_DATA] may run at the same time as other p…" at bounding box center [780, 593] width 440 height 29
click at [553, 599] on input "I understand that this price [MEDICAL_DATA] may run at the same time as other p…" at bounding box center [546, 593] width 14 height 14
checkbox input "true"
click at [1017, 660] on button "Confirm" at bounding box center [999, 653] width 59 height 24
